Goal: Task Accomplishment & Management: Manage account settings

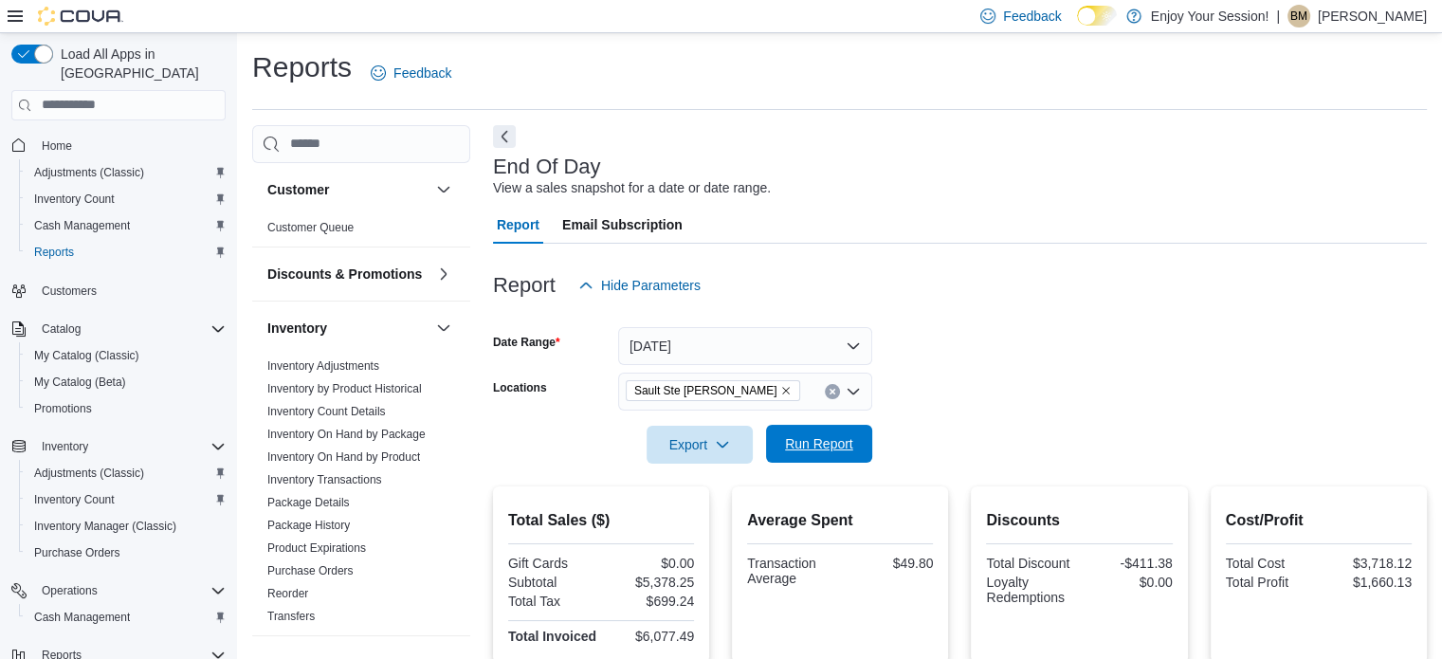
click at [861, 432] on button "Run Report" at bounding box center [819, 444] width 106 height 38
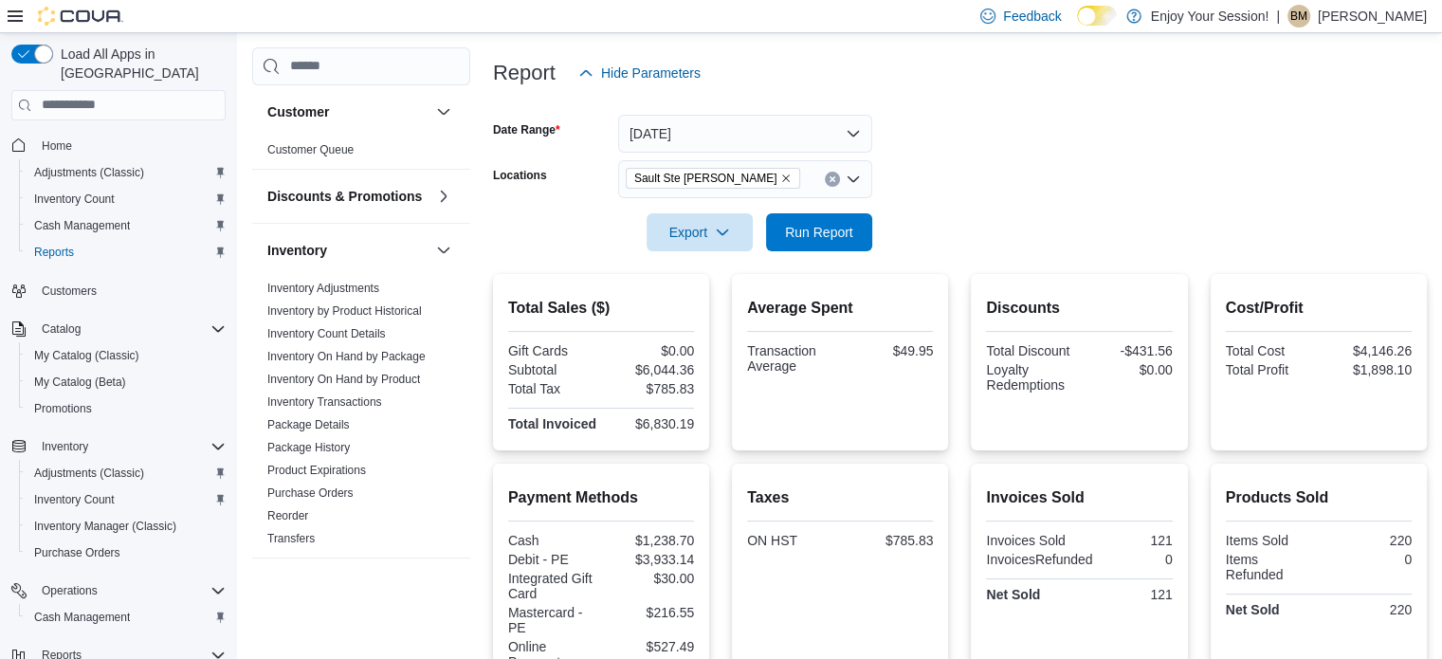
scroll to position [210, 0]
click at [859, 238] on span "Run Report" at bounding box center [818, 233] width 83 height 38
click at [816, 232] on span "Run Report" at bounding box center [819, 233] width 68 height 19
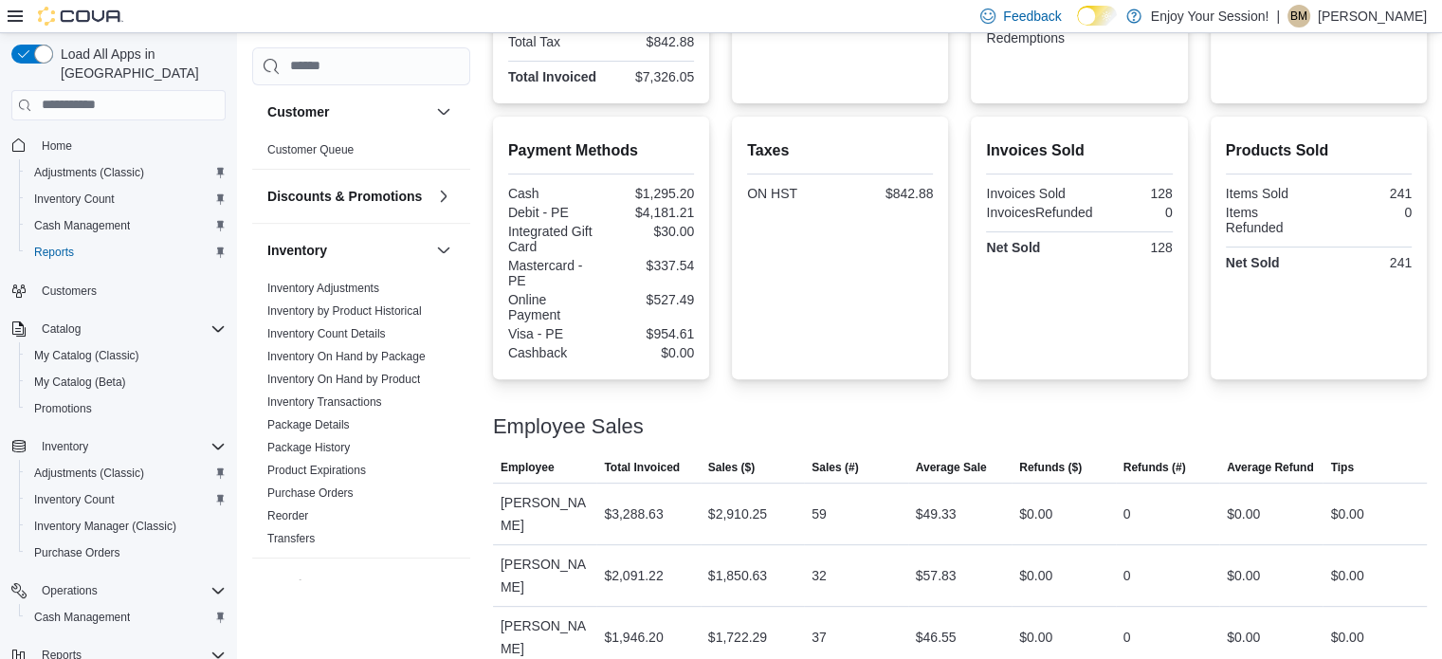
scroll to position [0, 0]
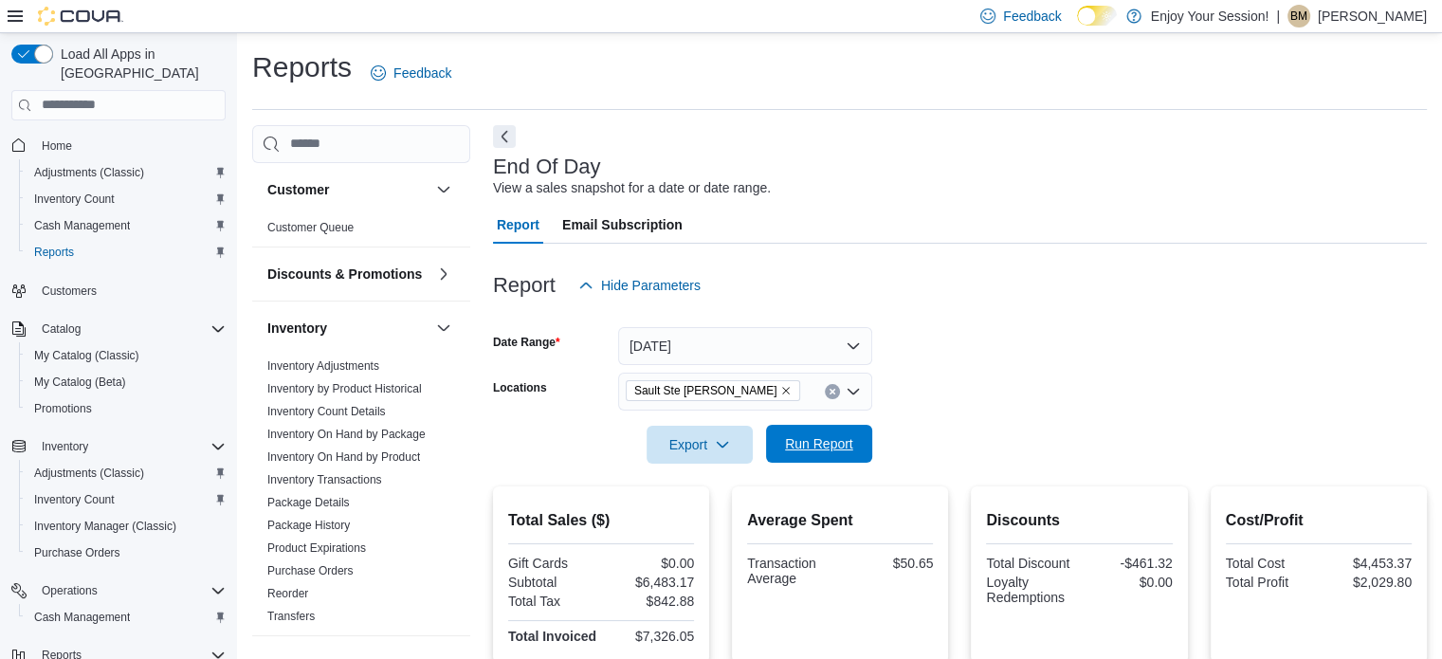
click at [817, 448] on span "Run Report" at bounding box center [819, 443] width 68 height 19
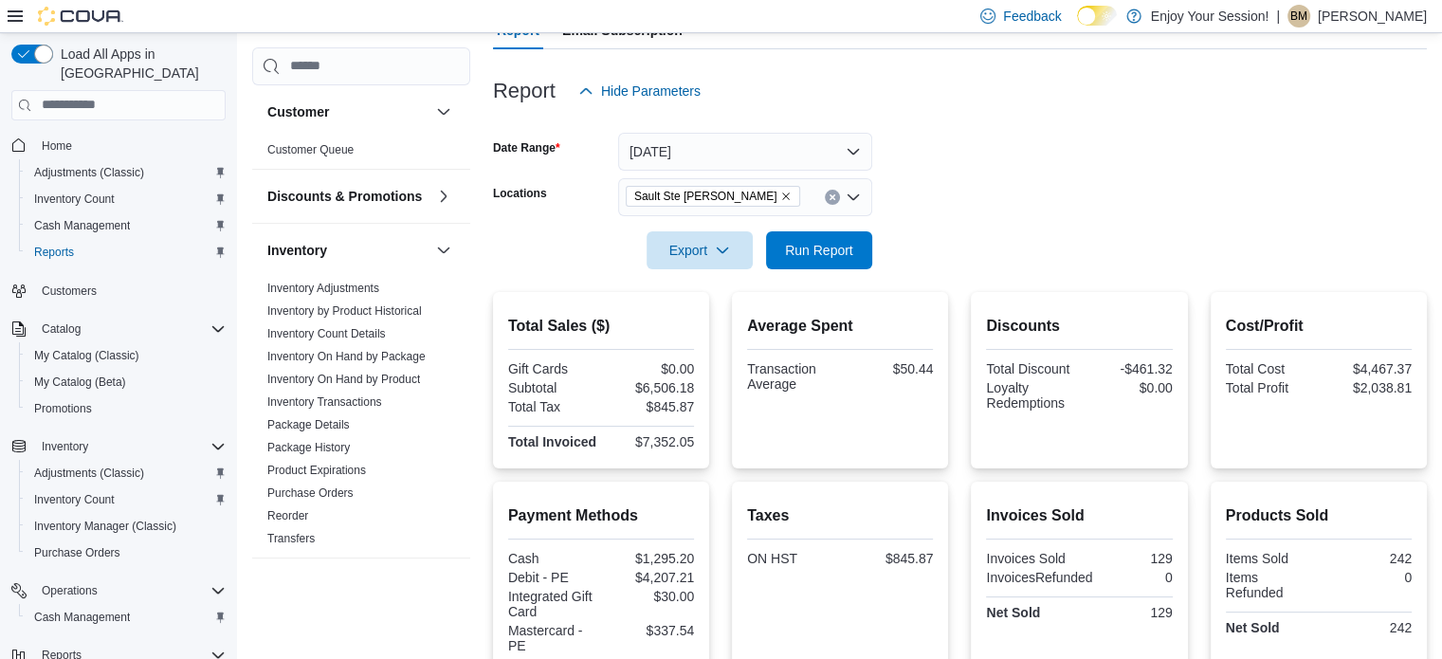
scroll to position [178, 0]
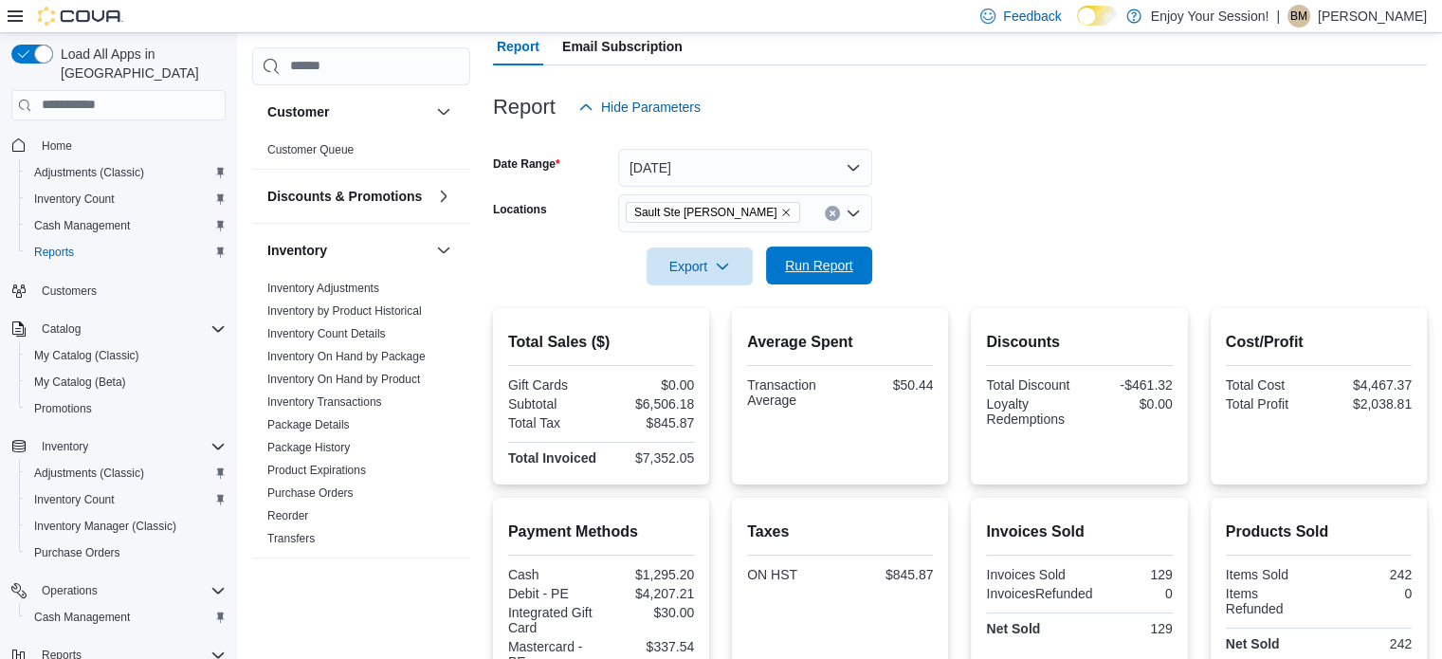
click at [803, 264] on span "Run Report" at bounding box center [819, 265] width 68 height 19
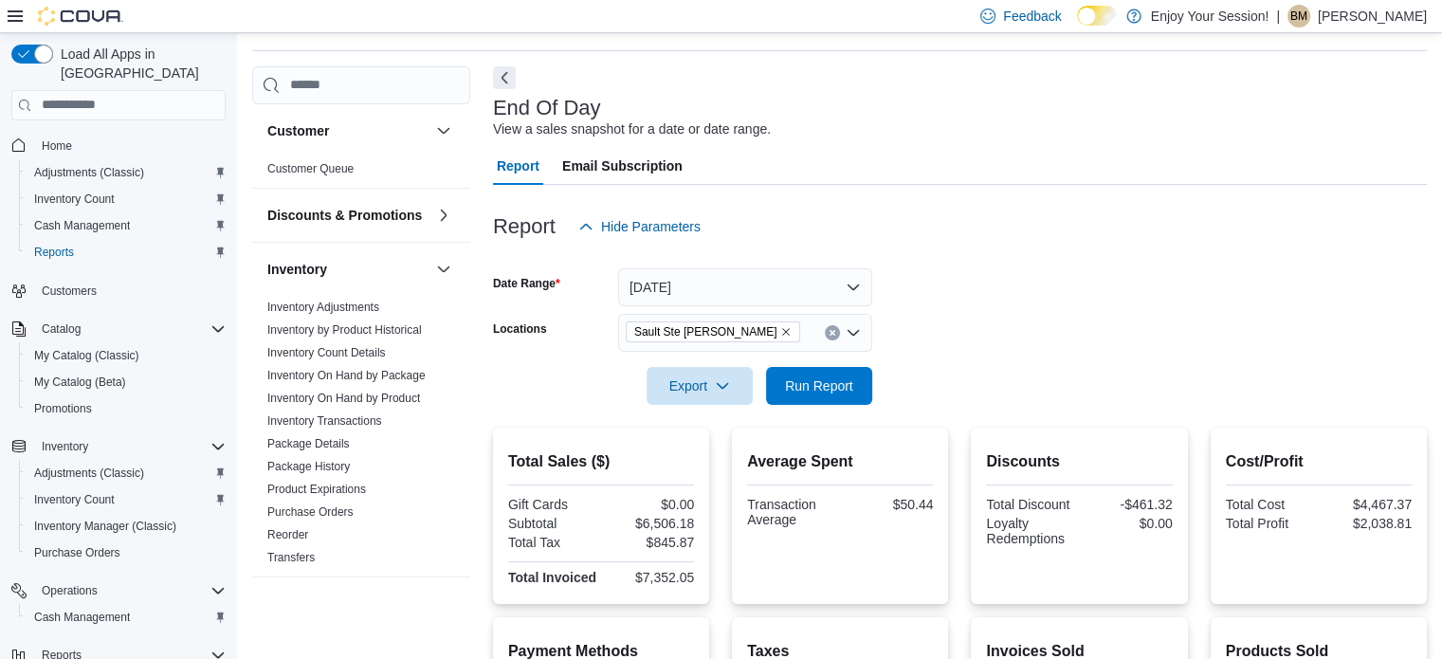
scroll to position [55, 0]
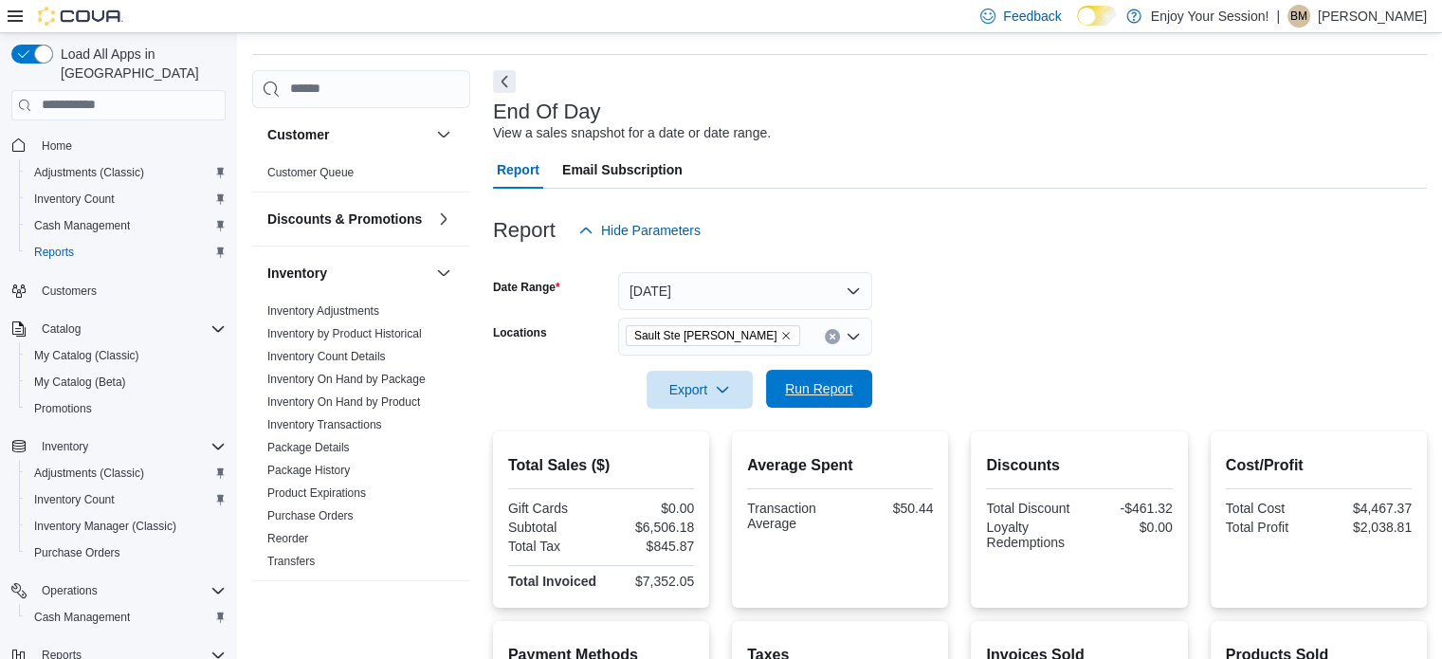
click at [857, 386] on span "Run Report" at bounding box center [818, 389] width 83 height 38
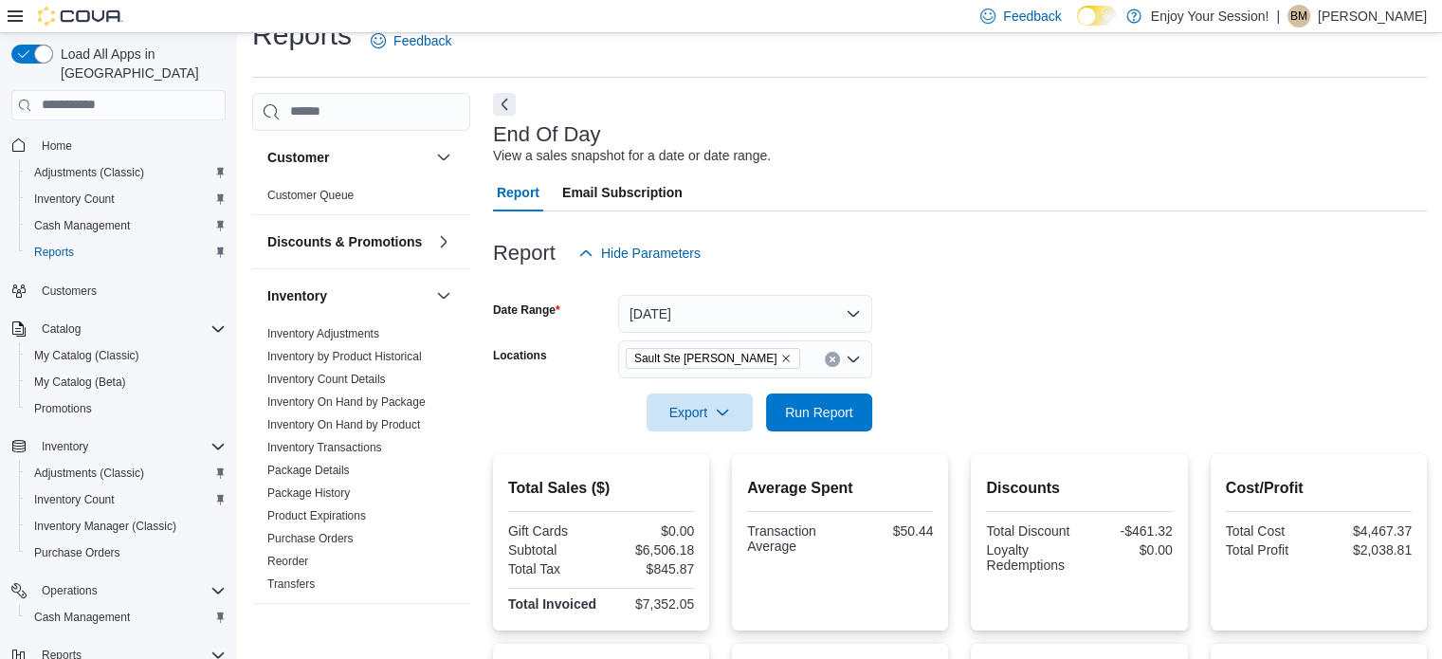
scroll to position [9, 0]
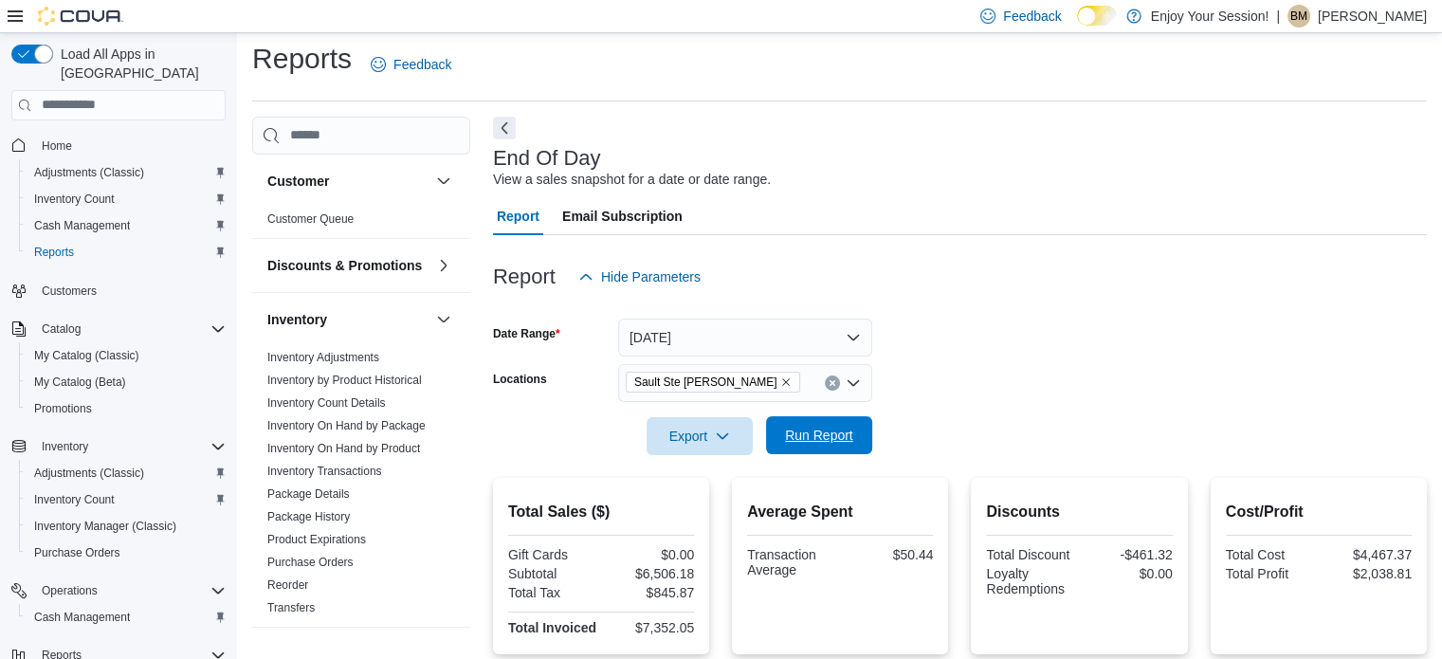
click at [847, 423] on span "Run Report" at bounding box center [818, 435] width 83 height 38
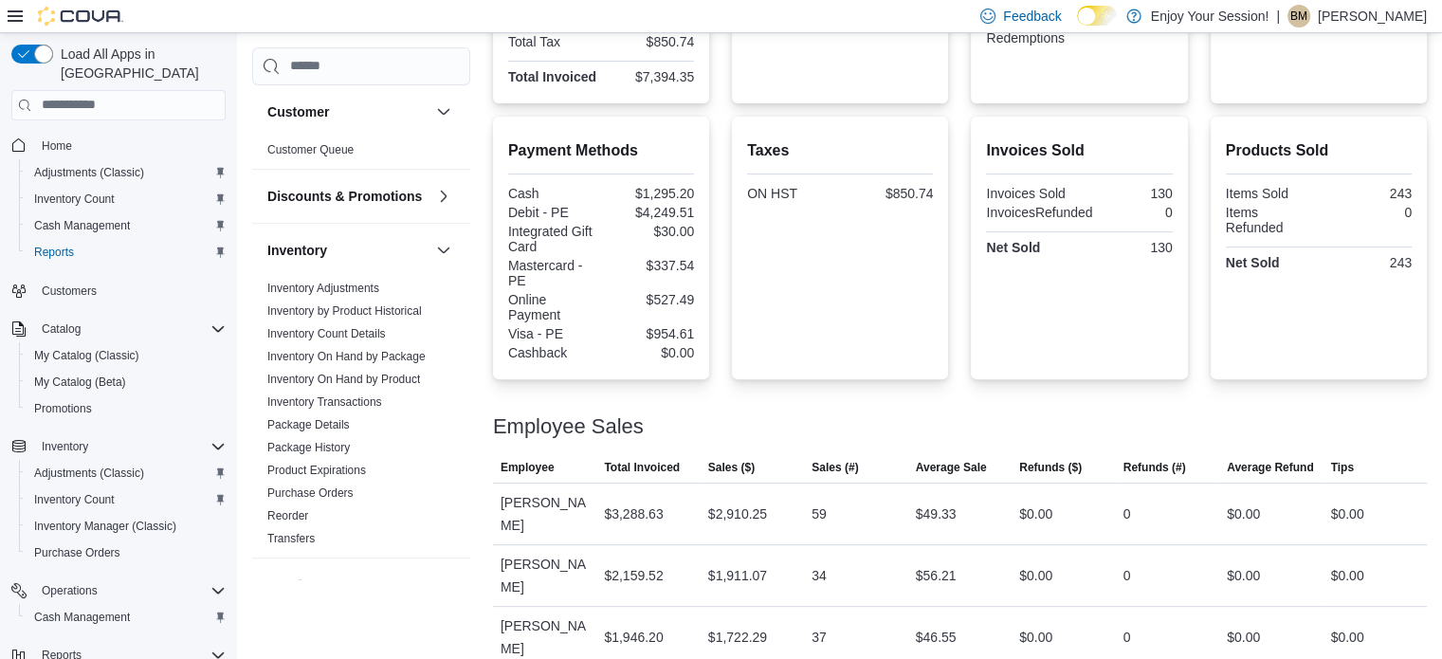
scroll to position [0, 0]
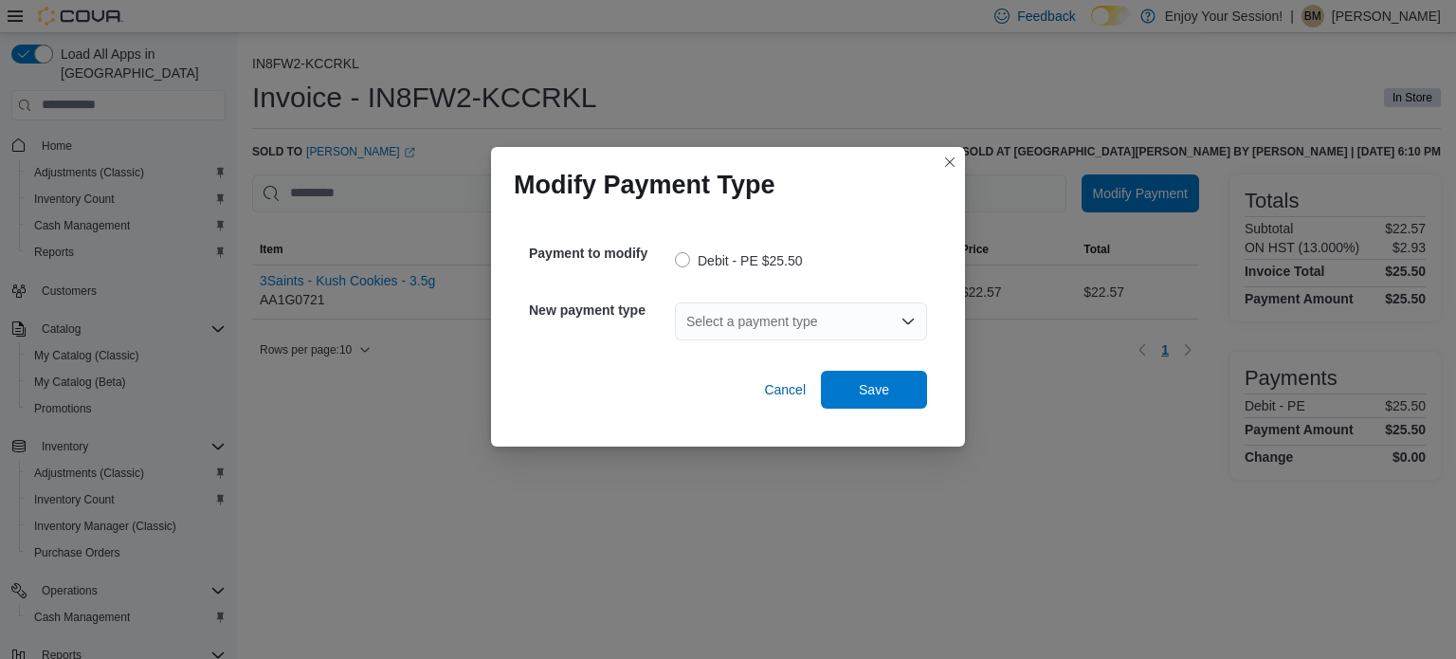
click at [842, 318] on div "Select a payment type" at bounding box center [801, 321] width 252 height 38
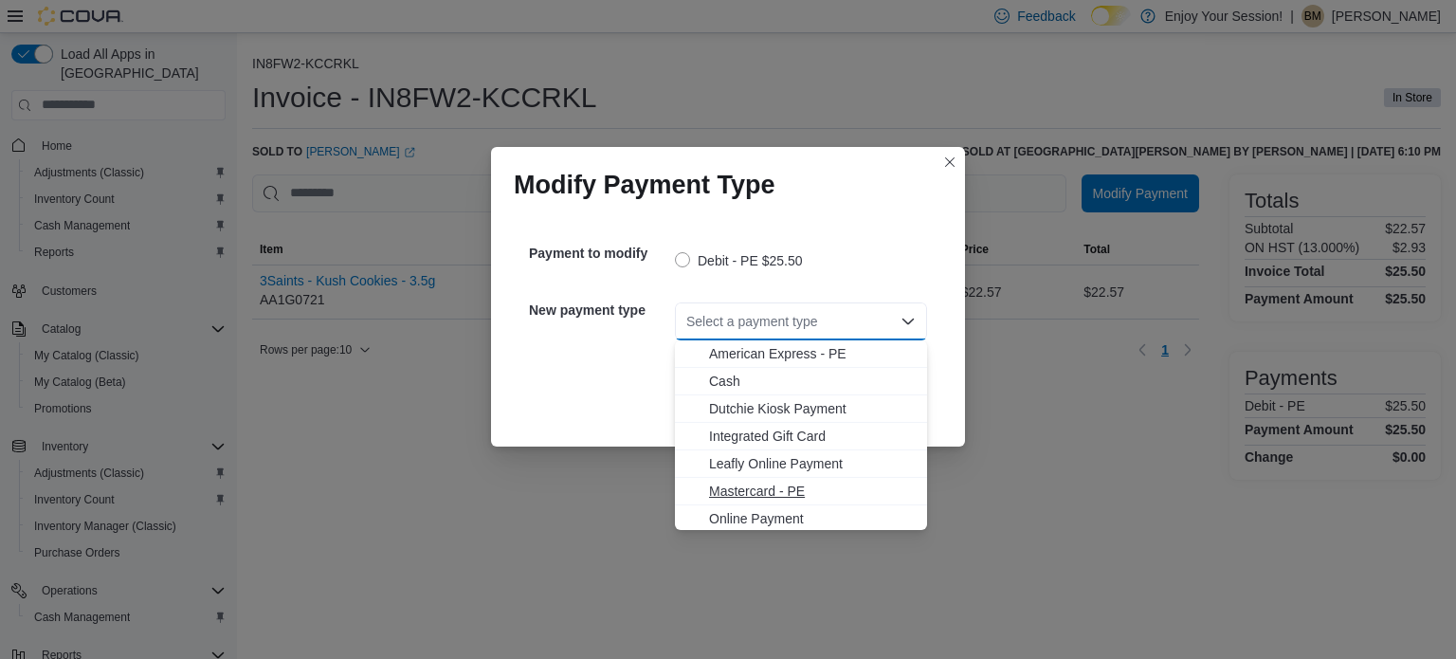
click at [793, 496] on span "Mastercard - PE" at bounding box center [812, 491] width 207 height 19
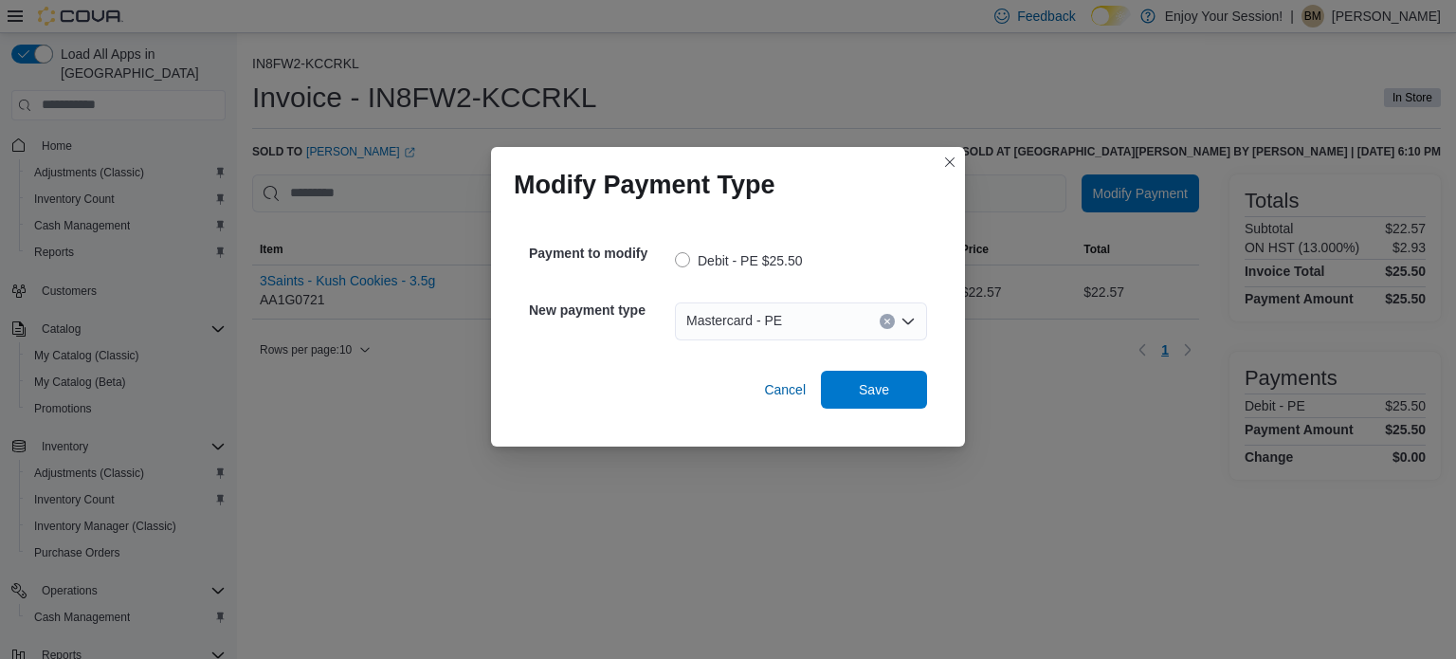
click at [890, 366] on div "Cancel Save" at bounding box center [728, 381] width 398 height 53
click at [887, 370] on div "Cancel Save" at bounding box center [728, 381] width 398 height 53
click at [882, 382] on span "Save" at bounding box center [874, 388] width 30 height 19
click at [950, 158] on button "Closes this modal window" at bounding box center [950, 161] width 23 height 23
